Goal: Transaction & Acquisition: Book appointment/travel/reservation

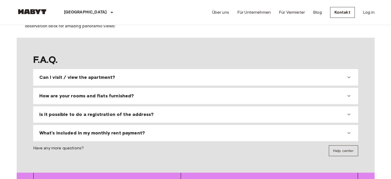
scroll to position [437, 0]
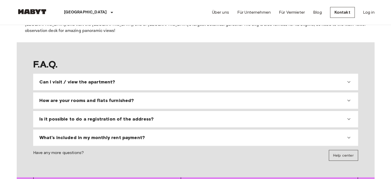
click at [114, 79] on div "Can I visit / view the apartment?" at bounding box center [192, 82] width 307 height 6
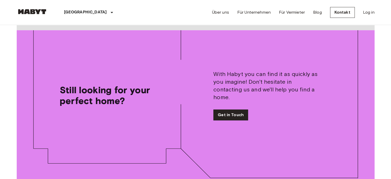
scroll to position [617, 0]
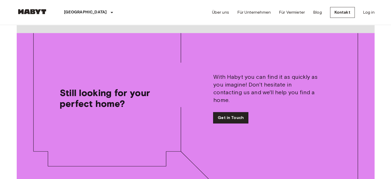
click at [224, 112] on link "Get in Touch" at bounding box center [230, 117] width 35 height 11
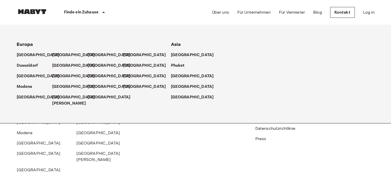
scroll to position [231, 0]
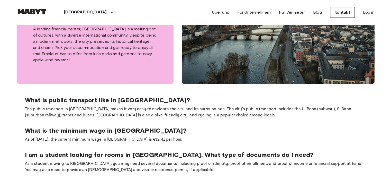
scroll to position [617, 0]
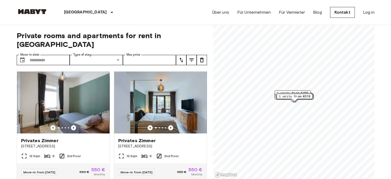
scroll to position [231, 0]
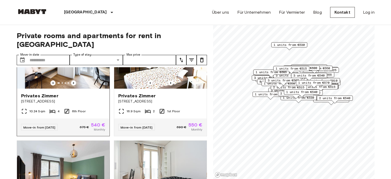
scroll to position [412, 0]
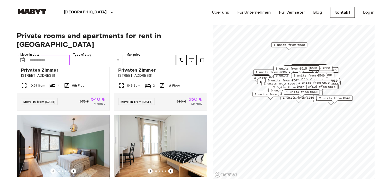
click at [57, 56] on input "Move-in date" at bounding box center [50, 60] width 40 height 10
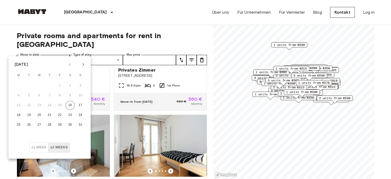
click at [85, 66] on icon "Next month" at bounding box center [83, 64] width 6 height 6
click at [41, 85] on button "1" at bounding box center [39, 85] width 9 height 9
type input "**********"
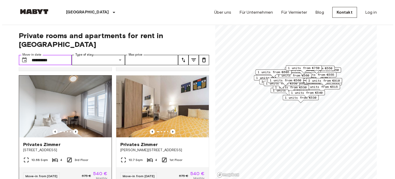
scroll to position [309, 0]
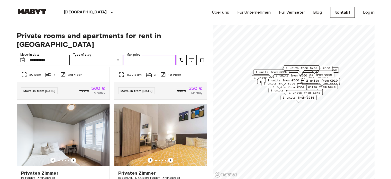
click at [150, 55] on input "Max price" at bounding box center [149, 60] width 53 height 10
click at [190, 58] on icon "tune" at bounding box center [191, 59] width 5 height 3
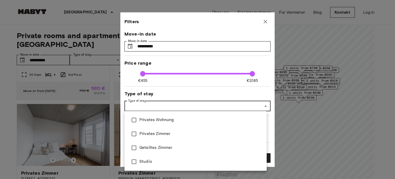
click at [149, 109] on div at bounding box center [197, 89] width 395 height 179
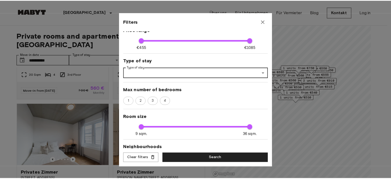
scroll to position [77, 0]
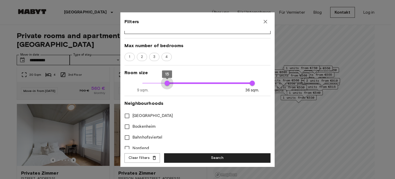
type input "**"
drag, startPoint x: 143, startPoint y: 83, endPoint x: 171, endPoint y: 83, distance: 28.0
click at [171, 83] on span "16" at bounding box center [170, 83] width 5 height 5
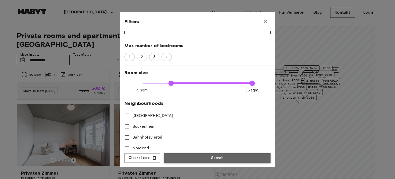
click at [217, 157] on button "Search" at bounding box center [217, 158] width 106 height 10
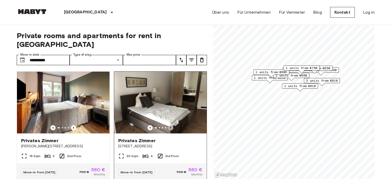
click at [168, 125] on icon "Previous image" at bounding box center [170, 127] width 5 height 5
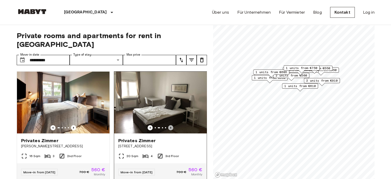
click at [168, 125] on icon "Previous image" at bounding box center [170, 127] width 5 height 5
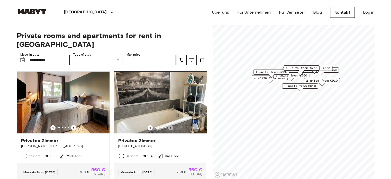
click at [168, 125] on icon "Previous image" at bounding box center [170, 127] width 5 height 5
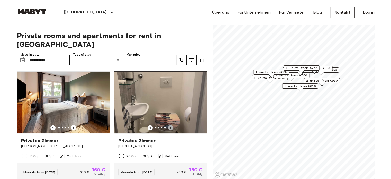
click at [168, 125] on icon "Previous image" at bounding box center [170, 127] width 5 height 5
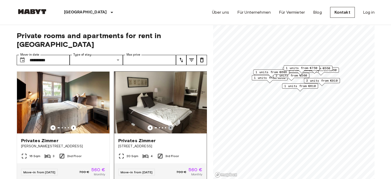
click at [168, 125] on icon "Previous image" at bounding box center [170, 127] width 5 height 5
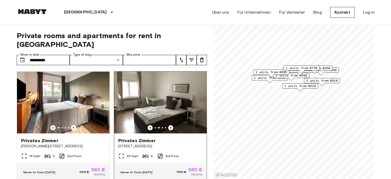
click at [168, 125] on icon "Previous image" at bounding box center [170, 127] width 5 height 5
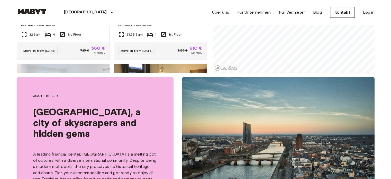
scroll to position [51, 0]
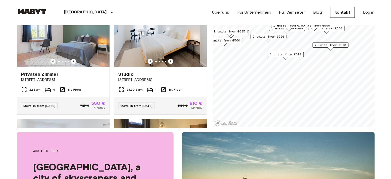
click at [287, 53] on span "1 units from €610" at bounding box center [285, 54] width 31 height 5
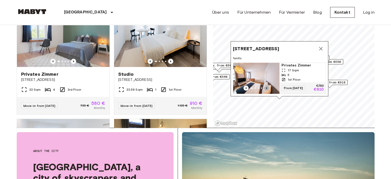
click at [268, 85] on icon "Previous image" at bounding box center [266, 87] width 5 height 5
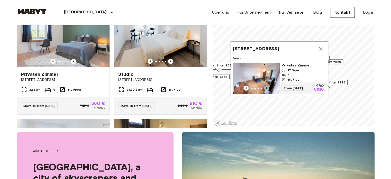
click at [268, 85] on icon "Previous image" at bounding box center [266, 87] width 5 height 5
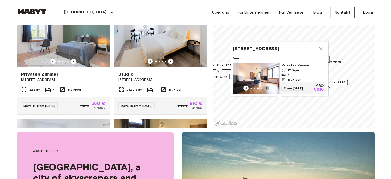
click at [268, 85] on icon "Previous image" at bounding box center [266, 87] width 5 height 5
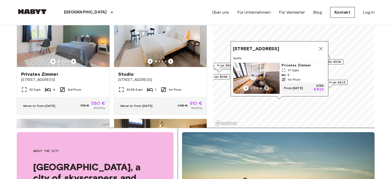
click at [268, 85] on icon "Previous image" at bounding box center [266, 87] width 5 height 5
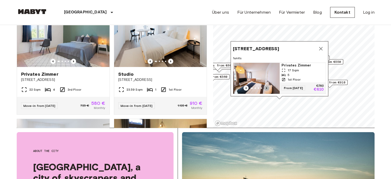
click at [268, 85] on icon "Previous image" at bounding box center [266, 87] width 5 height 5
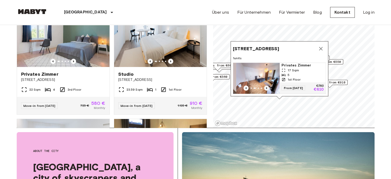
click at [268, 85] on icon "Previous image" at bounding box center [266, 87] width 5 height 5
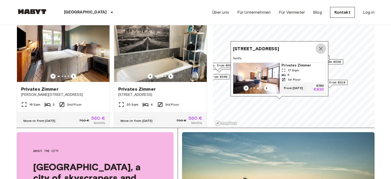
click at [321, 46] on icon "Map marker" at bounding box center [321, 49] width 6 height 6
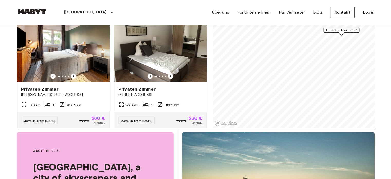
click at [333, 49] on span "1 units from €610" at bounding box center [331, 47] width 31 height 5
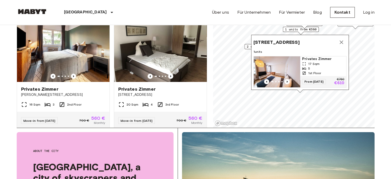
click at [282, 63] on img "Map marker" at bounding box center [277, 71] width 46 height 31
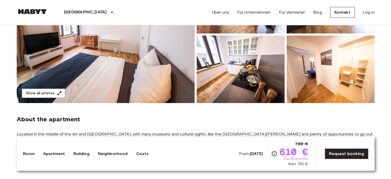
scroll to position [103, 0]
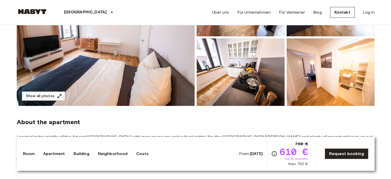
click at [114, 83] on img at bounding box center [106, 37] width 178 height 137
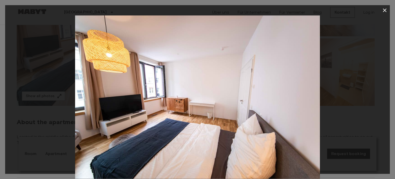
click at [64, 119] on div at bounding box center [197, 96] width 385 height 163
click at [391, 84] on div at bounding box center [197, 89] width 395 height 179
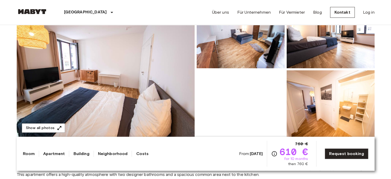
scroll to position [77, 0]
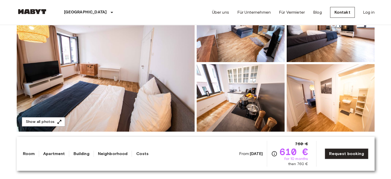
click at [242, 47] on img at bounding box center [241, 28] width 88 height 67
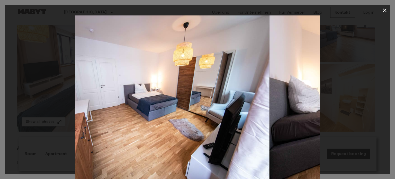
drag, startPoint x: 295, startPoint y: 123, endPoint x: 140, endPoint y: 143, distance: 155.6
click at [142, 142] on img at bounding box center [147, 96] width 245 height 163
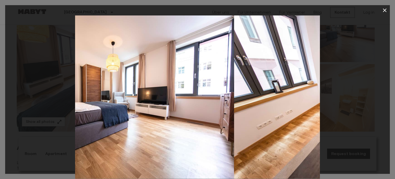
drag, startPoint x: 244, startPoint y: 119, endPoint x: 130, endPoint y: 127, distance: 114.5
click at [130, 128] on img at bounding box center [111, 96] width 245 height 163
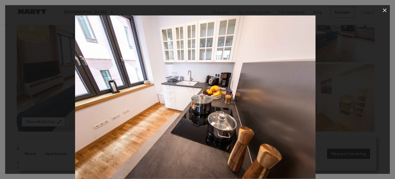
drag, startPoint x: 261, startPoint y: 133, endPoint x: 162, endPoint y: 150, distance: 100.6
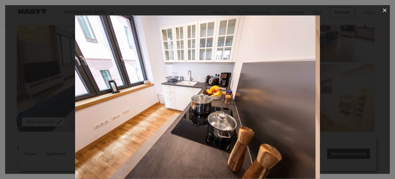
click at [163, 150] on img at bounding box center [193, 96] width 245 height 163
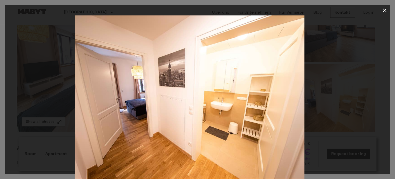
drag, startPoint x: 236, startPoint y: 115, endPoint x: 161, endPoint y: 135, distance: 77.5
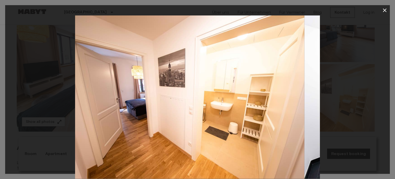
click at [162, 134] on img at bounding box center [182, 96] width 245 height 163
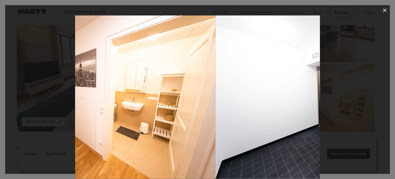
drag, startPoint x: 182, startPoint y: 133, endPoint x: 67, endPoint y: 125, distance: 115.5
click at [92, 136] on img at bounding box center [93, 96] width 245 height 163
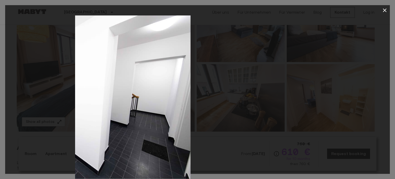
drag, startPoint x: 245, startPoint y: 128, endPoint x: 127, endPoint y: 123, distance: 118.2
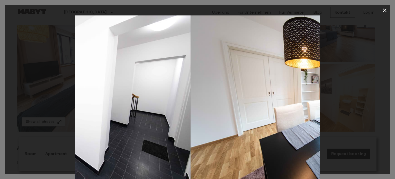
click at [136, 123] on img at bounding box center [68, 96] width 245 height 163
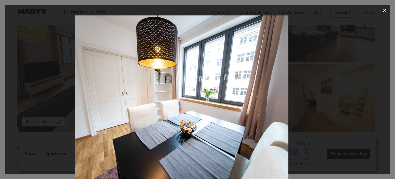
drag, startPoint x: 244, startPoint y: 120, endPoint x: 60, endPoint y: 113, distance: 183.8
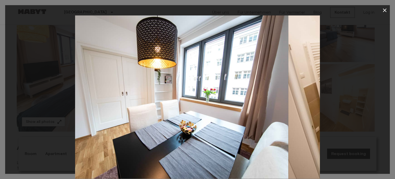
click at [71, 116] on div at bounding box center [197, 96] width 385 height 163
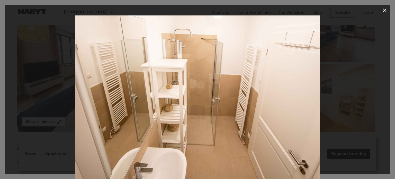
click at [341, 101] on div at bounding box center [197, 96] width 385 height 163
click at [386, 9] on icon "button" at bounding box center [385, 10] width 4 height 4
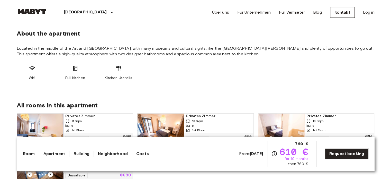
scroll to position [206, 0]
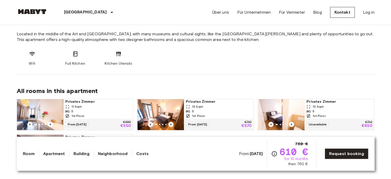
click at [31, 154] on link "Room" at bounding box center [29, 153] width 12 height 6
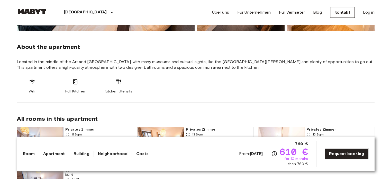
scroll to position [180, 0]
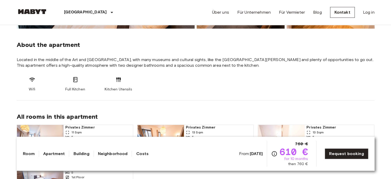
click at [51, 154] on link "Apartment" at bounding box center [54, 153] width 22 height 6
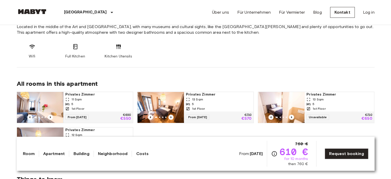
scroll to position [261, 0]
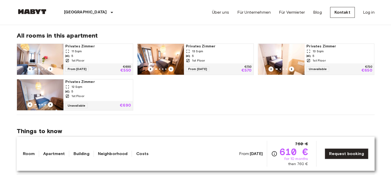
click at [78, 152] on link "Building" at bounding box center [81, 153] width 16 height 6
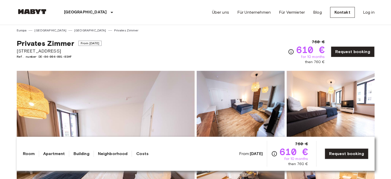
scroll to position [0, 0]
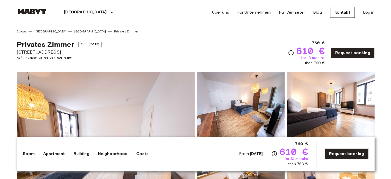
drag, startPoint x: 17, startPoint y: 52, endPoint x: 60, endPoint y: 55, distance: 43.8
click at [60, 55] on span "Braubachstraße 25" at bounding box center [59, 52] width 85 height 7
copy span "Braubachstraße 25"
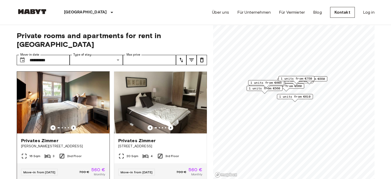
click at [73, 125] on icon "Previous image" at bounding box center [73, 127] width 5 height 5
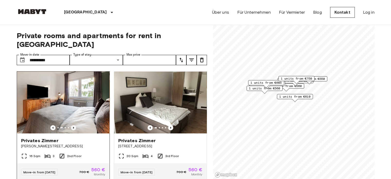
click at [73, 125] on icon "Previous image" at bounding box center [73, 127] width 5 height 5
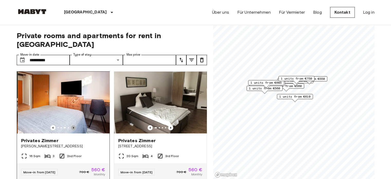
click at [73, 125] on icon "Previous image" at bounding box center [73, 127] width 5 height 5
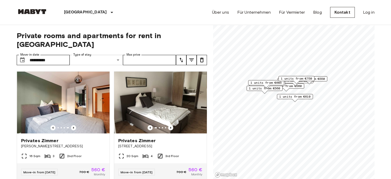
drag, startPoint x: 85, startPoint y: 47, endPoint x: 85, endPoint y: 52, distance: 5.2
click at [85, 55] on div "Type of stay ​ Share Type" at bounding box center [96, 60] width 53 height 10
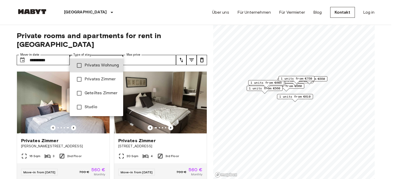
click at [93, 67] on span "Privates Wohnung" at bounding box center [102, 65] width 34 height 6
type input "**********"
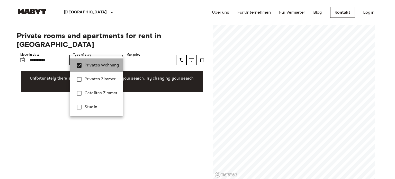
click at [89, 65] on span "Privates Wohnung" at bounding box center [102, 65] width 34 height 6
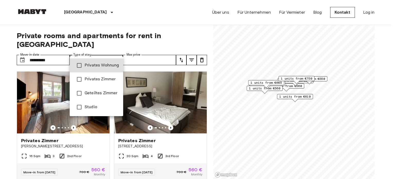
click at [88, 78] on span "Privates Zimmer" at bounding box center [102, 79] width 34 height 6
type input "**********"
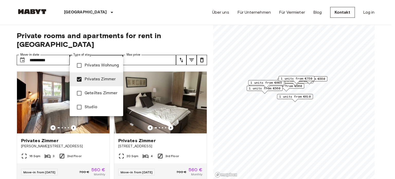
click at [92, 40] on div at bounding box center [197, 89] width 395 height 179
click at [115, 55] on div at bounding box center [197, 89] width 395 height 179
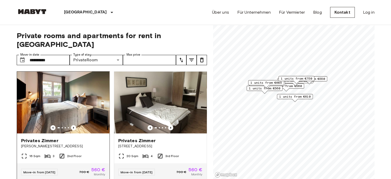
click at [47, 137] on span "Privates Zimmer" at bounding box center [39, 140] width 37 height 6
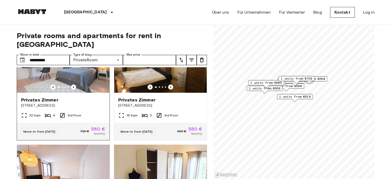
scroll to position [129, 0]
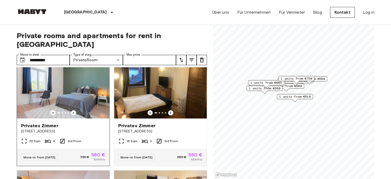
click at [44, 122] on span "Privates Zimmer" at bounding box center [39, 125] width 37 height 6
click at [168, 110] on icon "Previous image" at bounding box center [170, 112] width 5 height 5
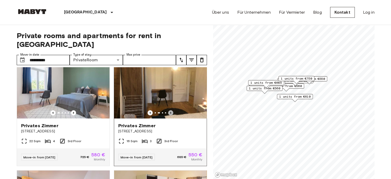
click at [168, 110] on icon "Previous image" at bounding box center [170, 112] width 5 height 5
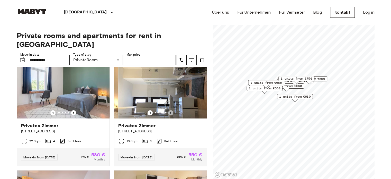
click at [168, 110] on icon "Previous image" at bounding box center [170, 112] width 5 height 5
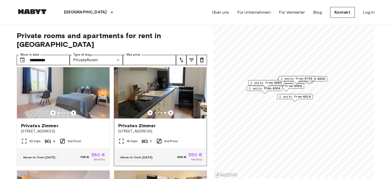
click at [168, 110] on icon "Previous image" at bounding box center [170, 112] width 5 height 5
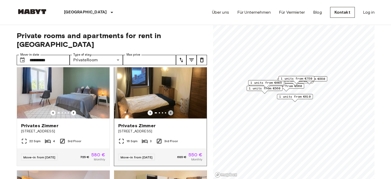
click at [168, 110] on icon "Previous image" at bounding box center [170, 112] width 5 height 5
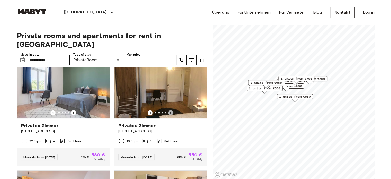
click at [168, 110] on icon "Previous image" at bounding box center [170, 112] width 5 height 5
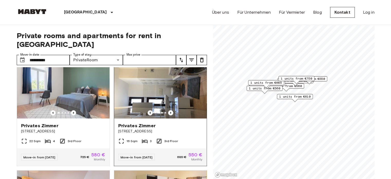
click at [149, 112] on icon "Previous image" at bounding box center [149, 113] width 1 height 2
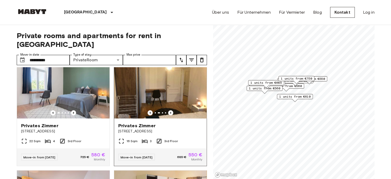
click at [152, 89] on img at bounding box center [160, 88] width 93 height 62
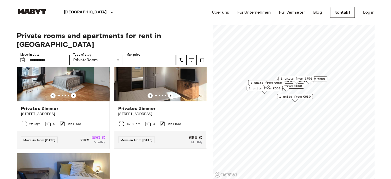
scroll to position [386, 0]
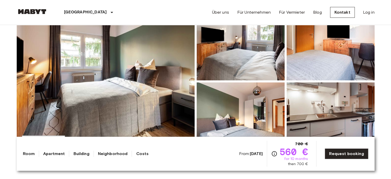
scroll to position [77, 0]
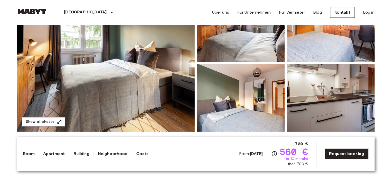
click at [129, 106] on img at bounding box center [106, 63] width 178 height 137
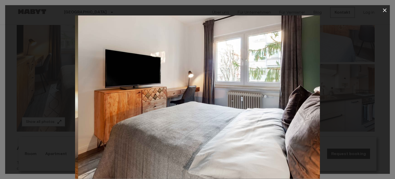
drag, startPoint x: 281, startPoint y: 117, endPoint x: 35, endPoint y: 134, distance: 246.2
click at [35, 134] on div at bounding box center [197, 96] width 385 height 163
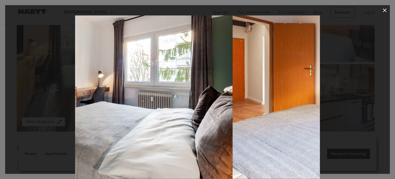
drag, startPoint x: 230, startPoint y: 137, endPoint x: 143, endPoint y: 137, distance: 87.2
click at [143, 137] on img at bounding box center [110, 96] width 245 height 163
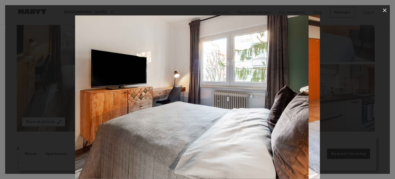
drag, startPoint x: 208, startPoint y: 132, endPoint x: 50, endPoint y: 112, distance: 159.2
click at [49, 113] on div at bounding box center [197, 96] width 385 height 163
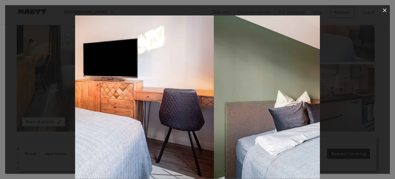
drag, startPoint x: 241, startPoint y: 109, endPoint x: 141, endPoint y: 114, distance: 99.7
click at [134, 114] on img at bounding box center [91, 96] width 245 height 163
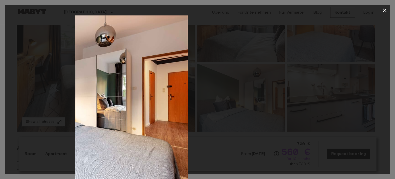
drag, startPoint x: 262, startPoint y: 114, endPoint x: 82, endPoint y: 151, distance: 183.3
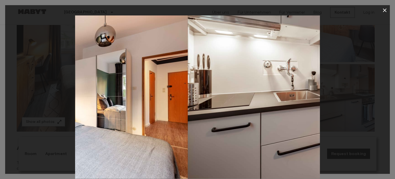
click at [84, 151] on img at bounding box center [65, 96] width 245 height 163
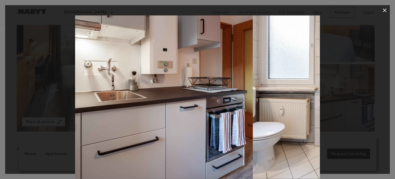
drag, startPoint x: 224, startPoint y: 127, endPoint x: 61, endPoint y: 142, distance: 163.5
click at [65, 144] on div at bounding box center [197, 96] width 385 height 163
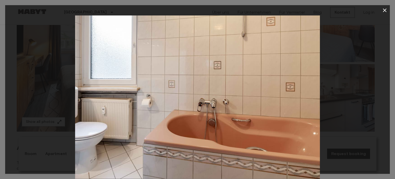
drag, startPoint x: 355, startPoint y: 117, endPoint x: 222, endPoint y: 67, distance: 142.3
click at [355, 117] on div at bounding box center [197, 96] width 385 height 163
click at [376, 38] on div at bounding box center [197, 96] width 385 height 163
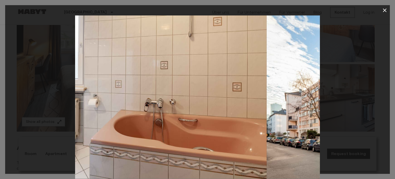
drag, startPoint x: 213, startPoint y: 100, endPoint x: 101, endPoint y: 113, distance: 113.2
click at [100, 113] on img at bounding box center [144, 96] width 245 height 163
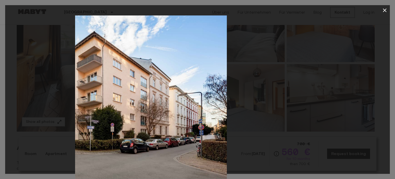
drag, startPoint x: 202, startPoint y: 111, endPoint x: 138, endPoint y: 97, distance: 65.8
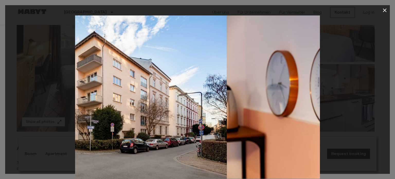
click at [141, 109] on img at bounding box center [104, 96] width 245 height 163
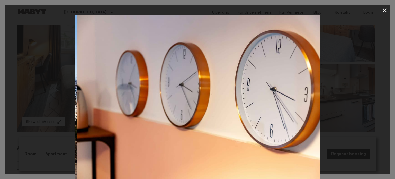
drag, startPoint x: 280, startPoint y: 74, endPoint x: 191, endPoint y: 87, distance: 89.9
click at [191, 87] on img at bounding box center [199, 96] width 245 height 163
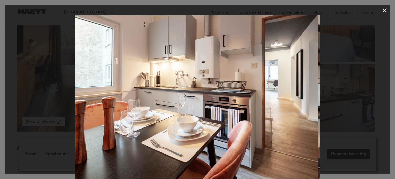
drag, startPoint x: 300, startPoint y: 76, endPoint x: 215, endPoint y: 84, distance: 85.0
click at [206, 86] on img at bounding box center [195, 96] width 245 height 163
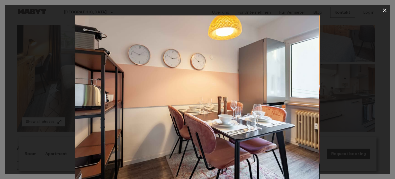
drag, startPoint x: 297, startPoint y: 75, endPoint x: 202, endPoint y: 91, distance: 96.0
click at [202, 91] on img at bounding box center [196, 96] width 245 height 163
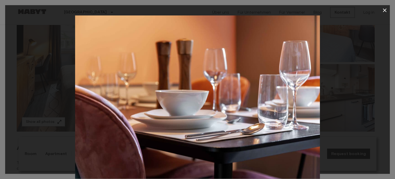
click at [384, 10] on icon "button" at bounding box center [385, 10] width 4 height 4
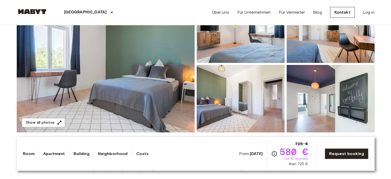
scroll to position [77, 0]
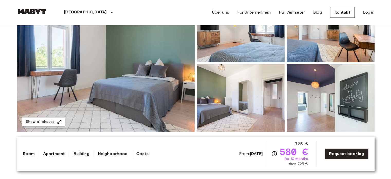
click at [107, 104] on img at bounding box center [106, 63] width 178 height 137
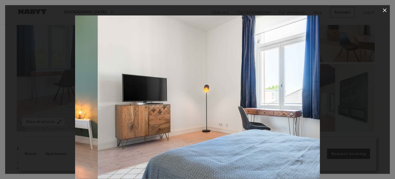
drag, startPoint x: 257, startPoint y: 113, endPoint x: 38, endPoint y: 127, distance: 219.8
click at [38, 127] on div at bounding box center [197, 96] width 385 height 163
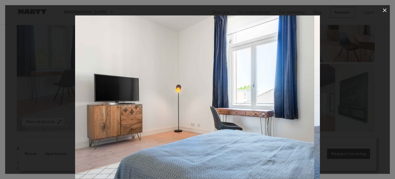
drag, startPoint x: 260, startPoint y: 107, endPoint x: 70, endPoint y: 109, distance: 189.6
click at [70, 110] on div at bounding box center [197, 96] width 385 height 163
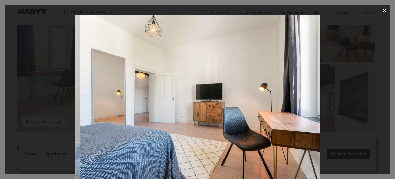
click at [65, 108] on div at bounding box center [197, 96] width 385 height 163
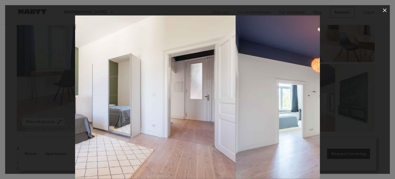
drag, startPoint x: 150, startPoint y: 133, endPoint x: 145, endPoint y: 133, distance: 5.9
click at [139, 136] on img at bounding box center [113, 96] width 245 height 163
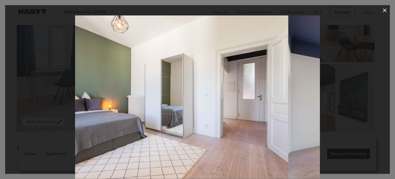
drag, startPoint x: 248, startPoint y: 128, endPoint x: 82, endPoint y: 113, distance: 166.9
click at [72, 115] on div at bounding box center [197, 96] width 385 height 163
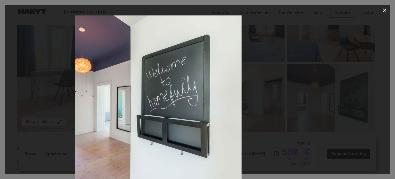
drag, startPoint x: 262, startPoint y: 112, endPoint x: 98, endPoint y: 139, distance: 166.4
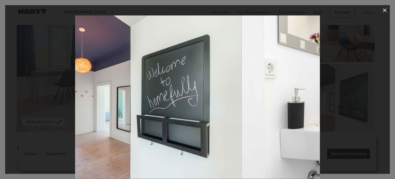
click at [93, 136] on img at bounding box center [119, 96] width 245 height 163
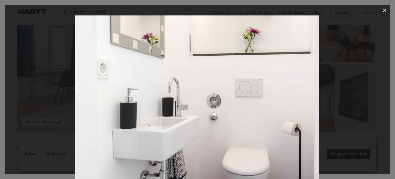
drag, startPoint x: 239, startPoint y: 132, endPoint x: 88, endPoint y: 138, distance: 150.6
click at [67, 135] on div at bounding box center [197, 96] width 385 height 163
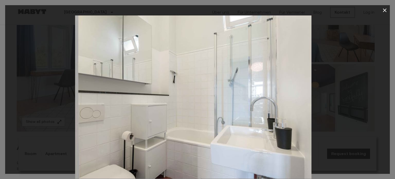
drag, startPoint x: 232, startPoint y: 122, endPoint x: 31, endPoint y: 125, distance: 201.2
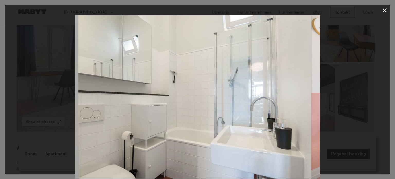
click at [15, 133] on div at bounding box center [197, 96] width 385 height 163
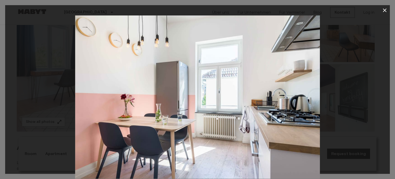
click at [360, 96] on div at bounding box center [197, 96] width 385 height 163
click at [385, 12] on icon "button" at bounding box center [385, 10] width 6 height 6
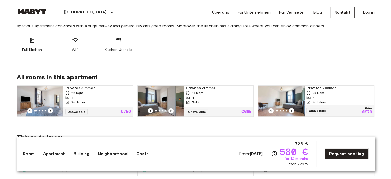
scroll to position [257, 0]
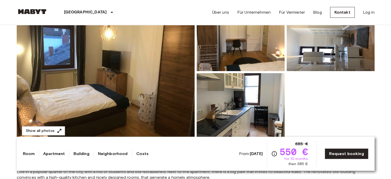
scroll to position [77, 0]
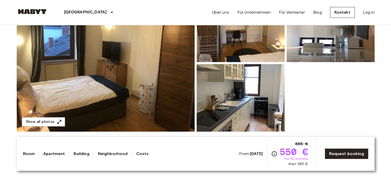
click at [127, 111] on img at bounding box center [106, 63] width 178 height 137
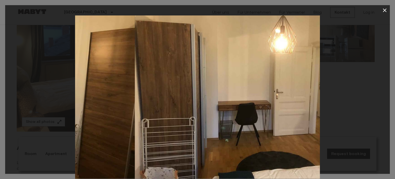
drag, startPoint x: 131, startPoint y: 102, endPoint x: 60, endPoint y: 107, distance: 71.2
click at [37, 106] on div at bounding box center [197, 96] width 385 height 163
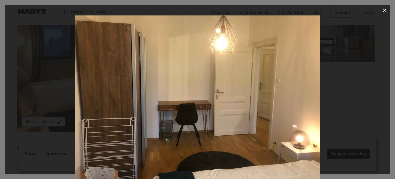
drag, startPoint x: 190, startPoint y: 106, endPoint x: 101, endPoint y: 113, distance: 89.2
click at [101, 113] on img at bounding box center [197, 96] width 245 height 163
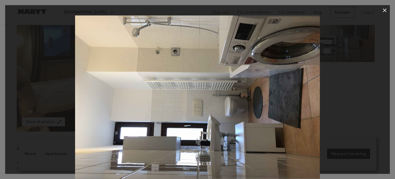
drag, startPoint x: 371, startPoint y: 69, endPoint x: 367, endPoint y: 66, distance: 4.7
click at [371, 68] on div at bounding box center [197, 96] width 385 height 163
click at [384, 11] on icon "button" at bounding box center [385, 10] width 6 height 6
